Goal: Task Accomplishment & Management: Manage account settings

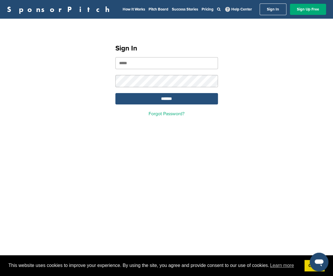
type input "**********"
click at [160, 104] on input "*******" at bounding box center [166, 98] width 103 height 11
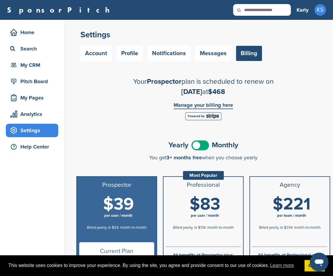
click at [221, 106] on link "Manage your billing here" at bounding box center [203, 105] width 59 height 7
